Goal: Check status: Check status

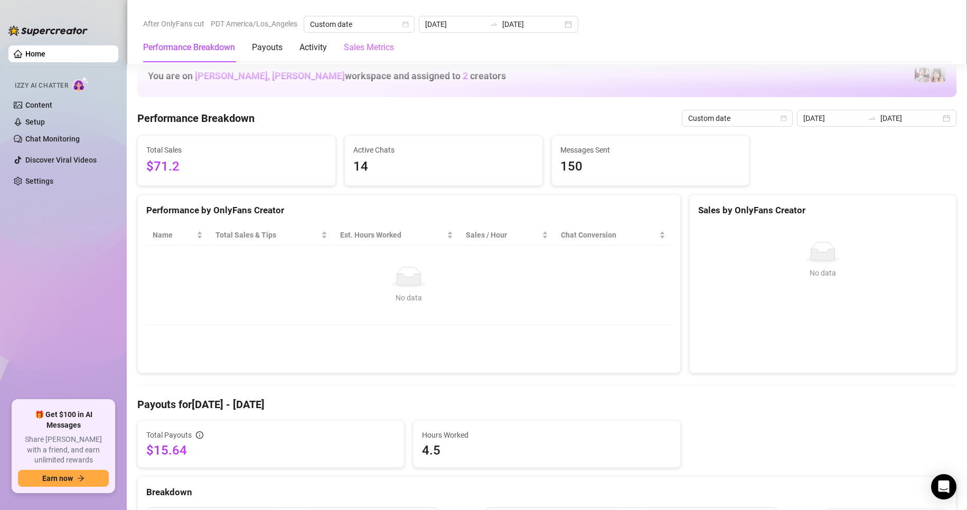
scroll to position [251, 0]
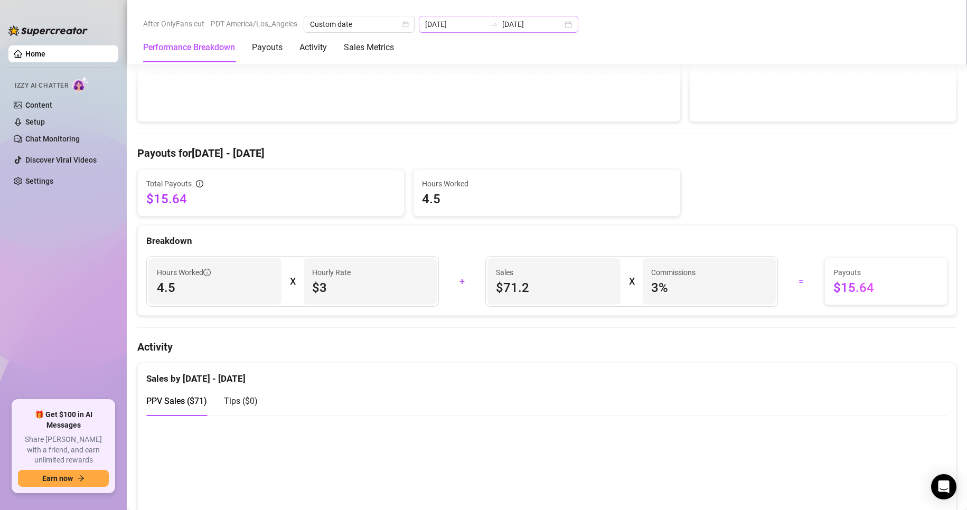
click at [556, 27] on div "[DATE] [DATE]" at bounding box center [499, 24] width 160 height 17
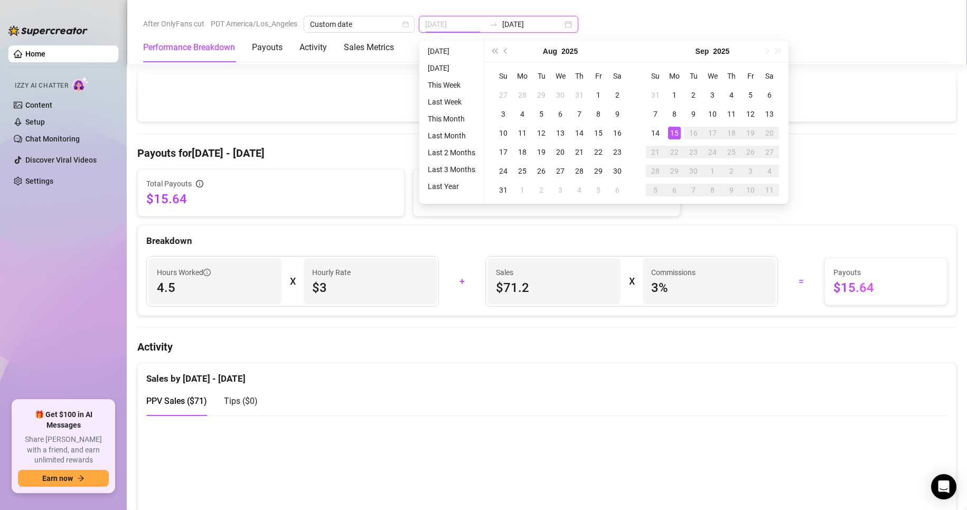
type input "[DATE]"
click at [677, 134] on div "15" at bounding box center [674, 133] width 13 height 13
click at [677, 132] on div "15" at bounding box center [674, 133] width 13 height 13
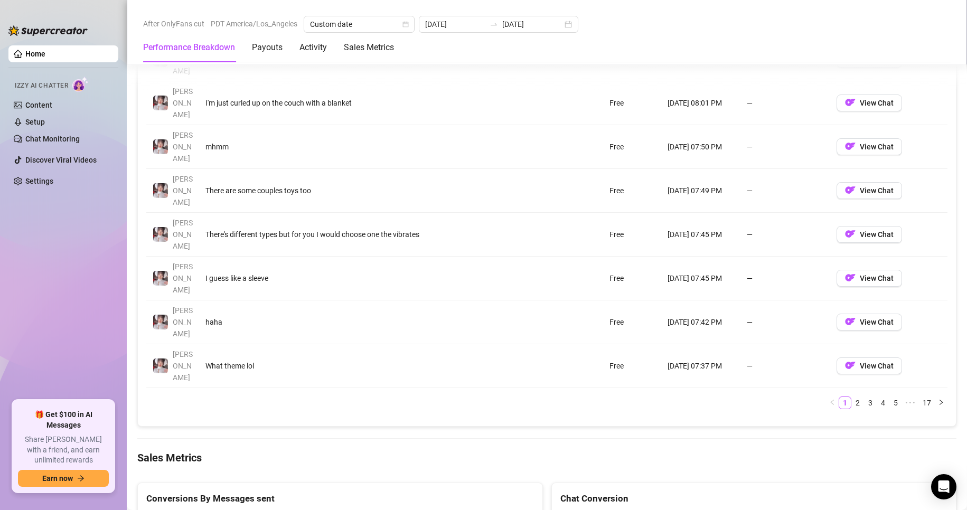
scroll to position [1566, 0]
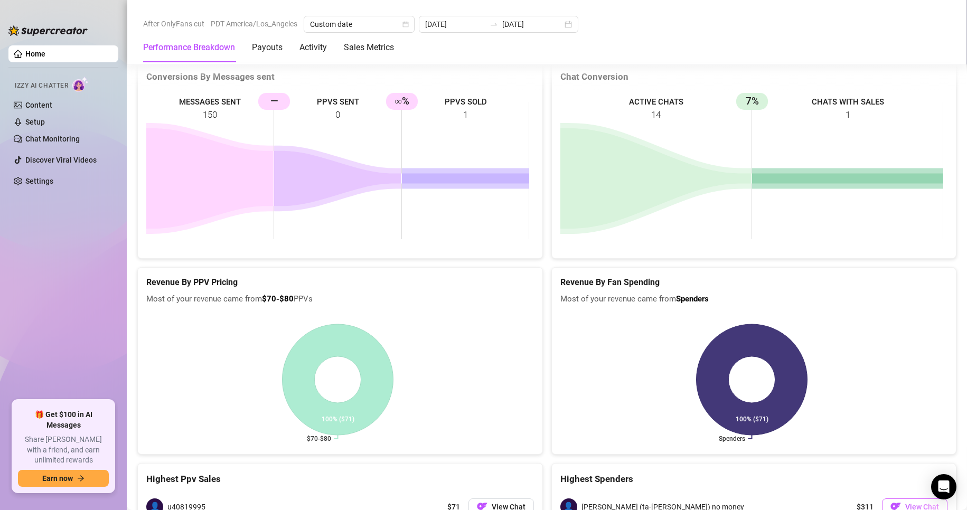
click at [906, 503] on span "View Chat" at bounding box center [923, 507] width 34 height 8
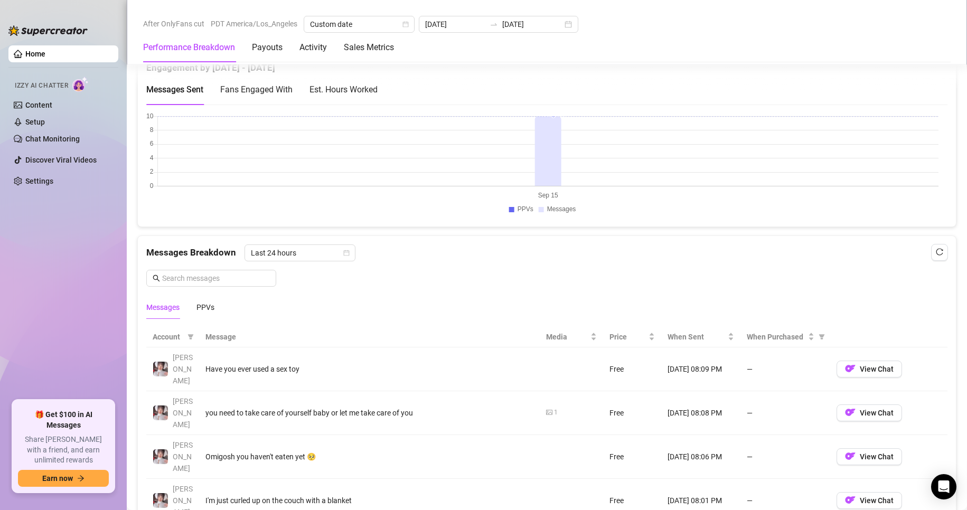
scroll to position [746, 0]
click at [212, 306] on div "PPVs" at bounding box center [206, 308] width 18 height 12
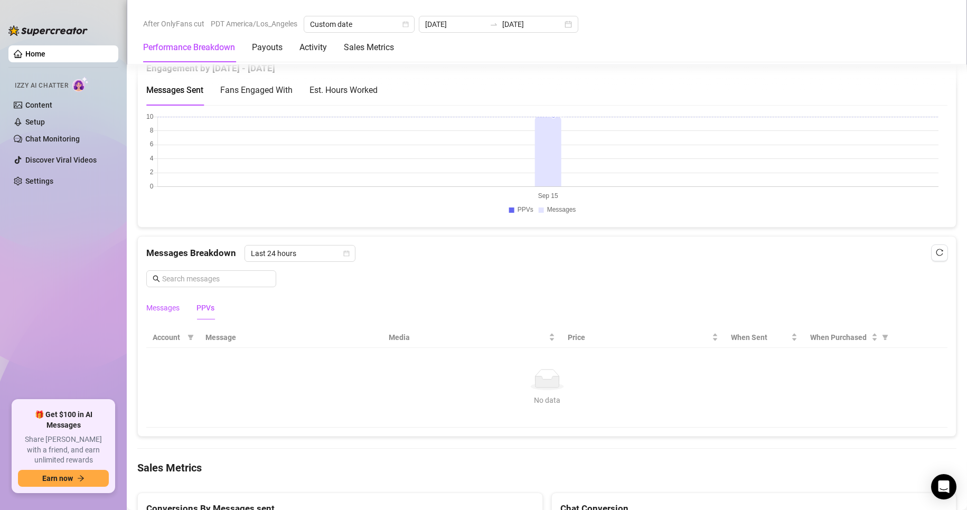
click at [171, 307] on div "Messages" at bounding box center [162, 308] width 33 height 12
